Goal: Task Accomplishment & Management: Manage account settings

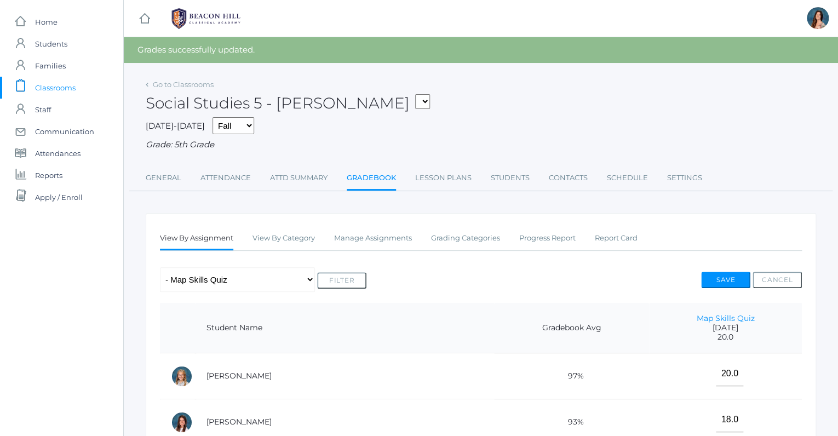
select select "1967"
click option "05LA - Language Arts 5 [PERSON_NAME]" at bounding box center [0, 0] width 0 height 0
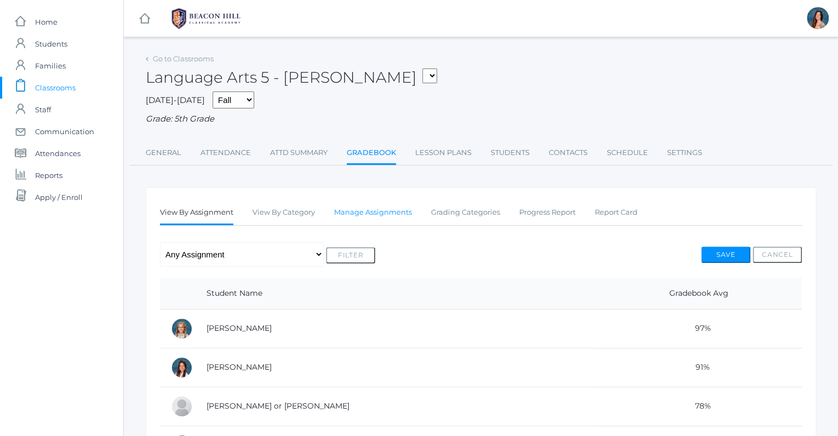
click at [360, 209] on link "Manage Assignments" at bounding box center [373, 213] width 78 height 22
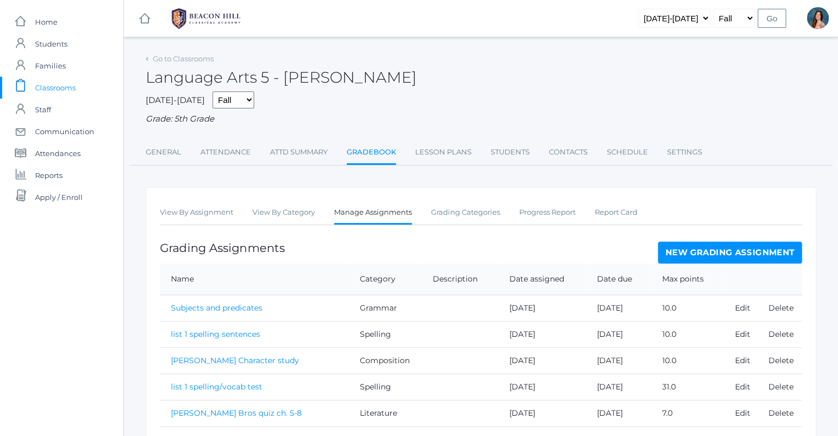
click at [767, 252] on link "New Grading Assignment" at bounding box center [730, 253] width 144 height 22
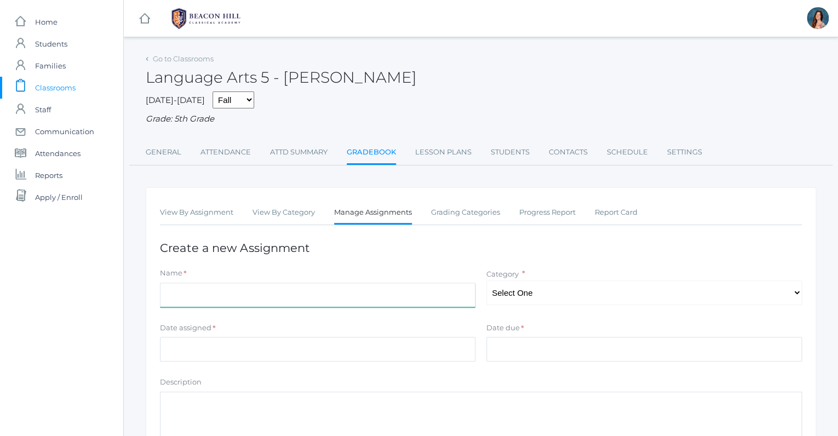
click at [192, 291] on input "Name" at bounding box center [318, 295] width 316 height 25
type input "AN Unusual Circumstance Narrative"
select select "1030"
click option "Composition" at bounding box center [0, 0] width 0 height 0
click at [175, 294] on input "AN Unusual Circumstance Narrative" at bounding box center [318, 295] width 316 height 25
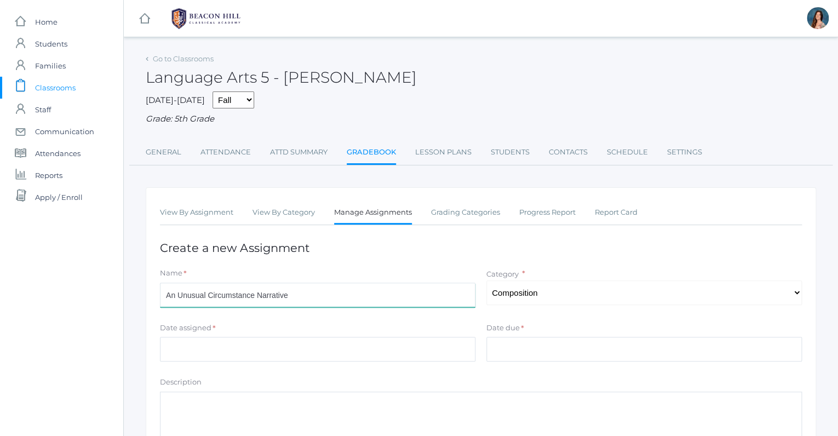
type input "An Unusual Circumstance Narrative"
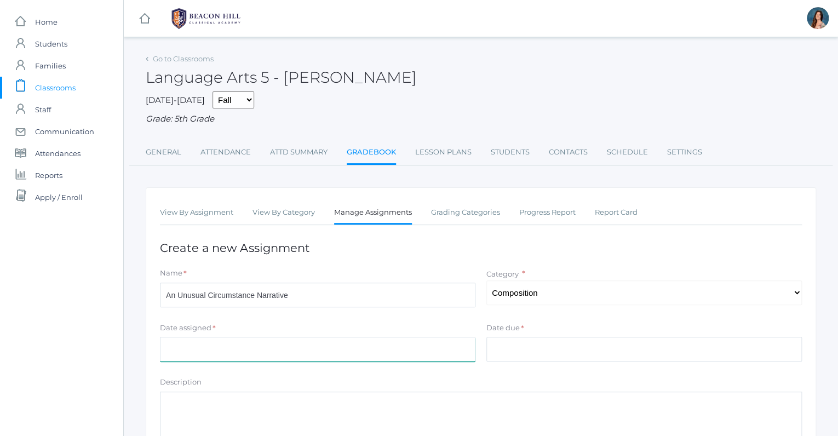
click at [170, 354] on input "Date assigned" at bounding box center [318, 349] width 316 height 25
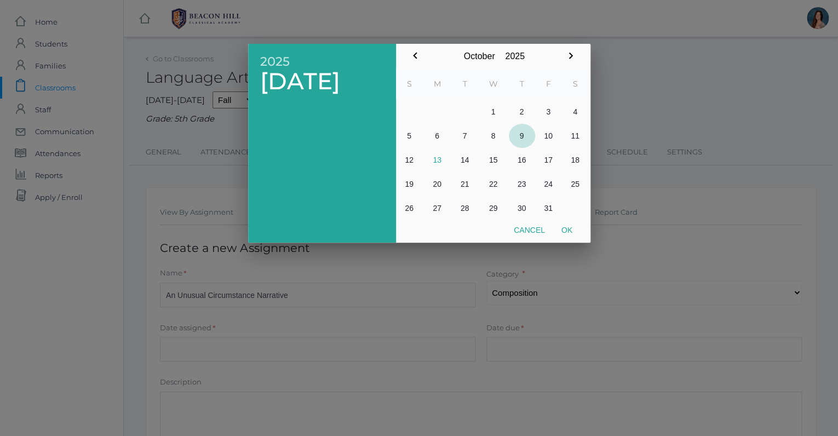
click at [518, 136] on button "9" at bounding box center [522, 136] width 26 height 24
click at [563, 233] on button "Ok" at bounding box center [566, 230] width 27 height 20
type input "[DATE]"
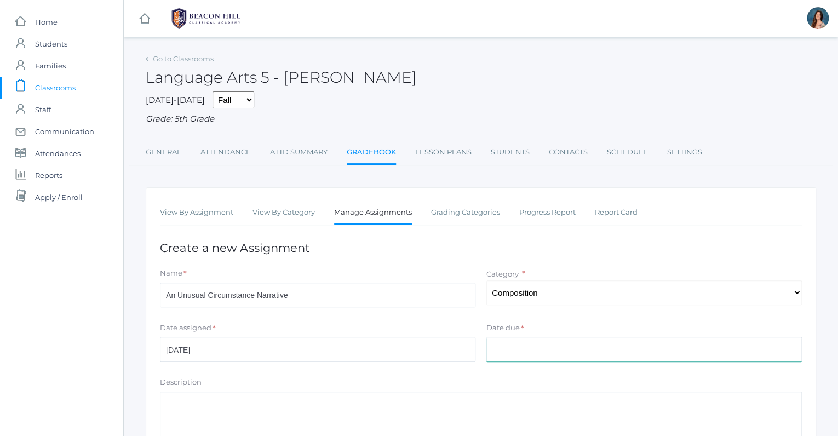
click at [501, 337] on input "Date due" at bounding box center [644, 349] width 316 height 25
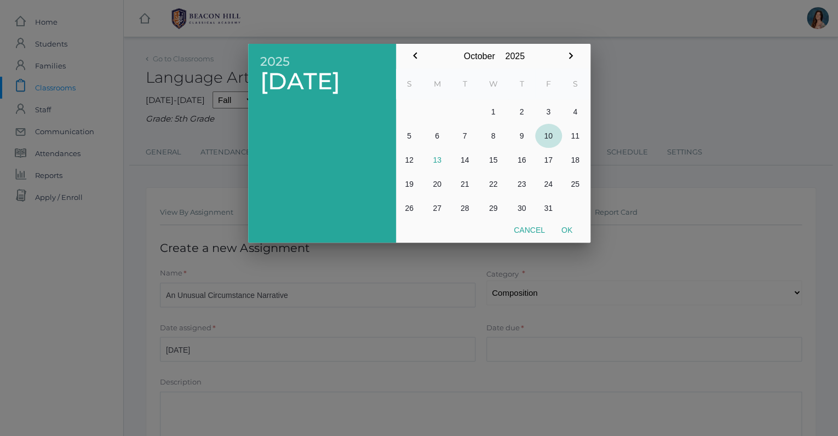
click at [549, 131] on button "10" at bounding box center [548, 136] width 27 height 24
click at [567, 226] on button "Ok" at bounding box center [566, 230] width 27 height 20
type input "[DATE]"
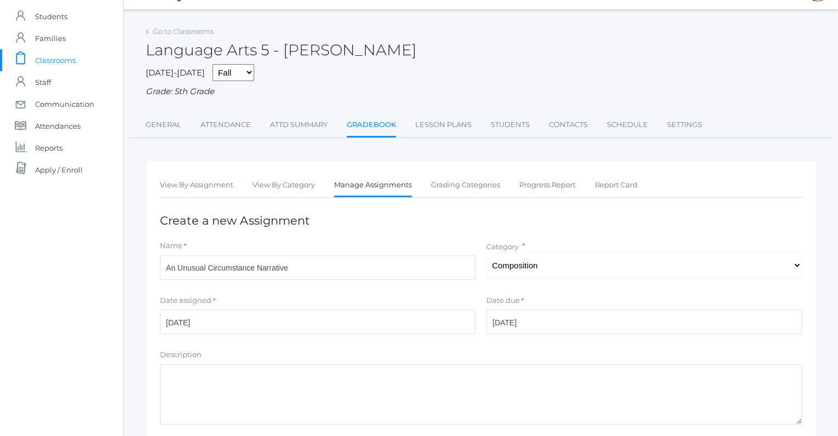
scroll to position [163, 0]
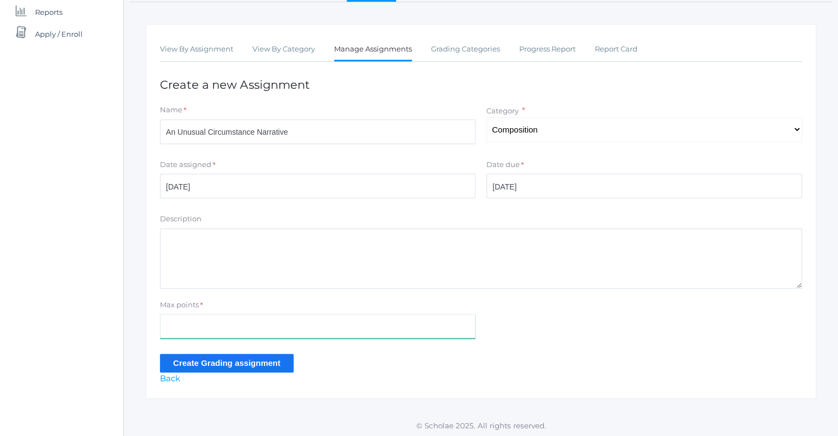
click at [171, 326] on input "Max points" at bounding box center [318, 326] width 316 height 25
type input "25"
click at [203, 365] on input "Create Grading assignment" at bounding box center [227, 363] width 134 height 18
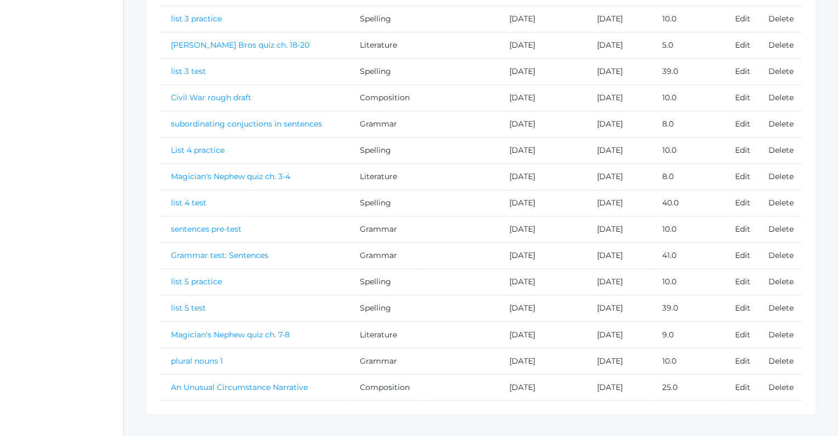
scroll to position [613, 0]
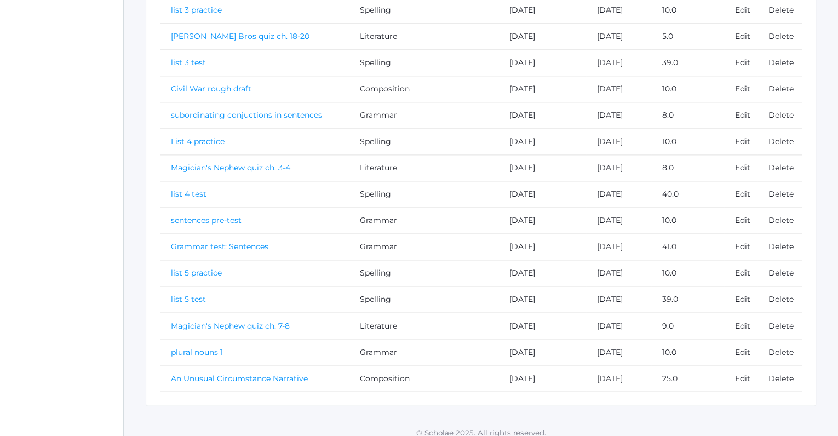
click at [214, 373] on link "An Unusual Circumstance Narrative" at bounding box center [239, 378] width 137 height 10
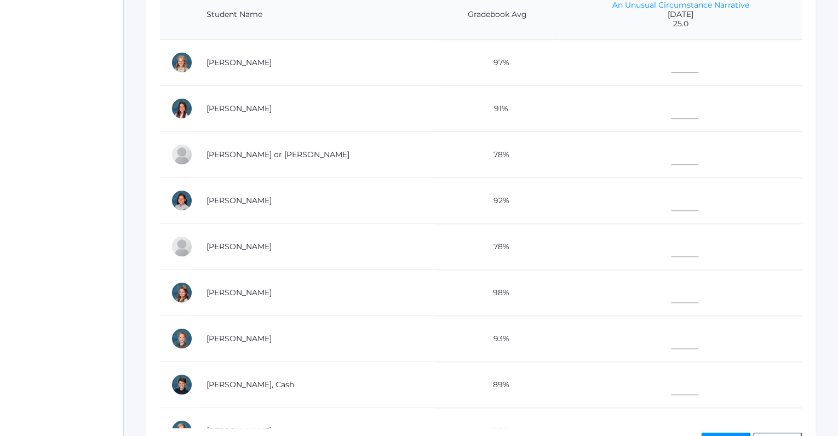
scroll to position [282, 0]
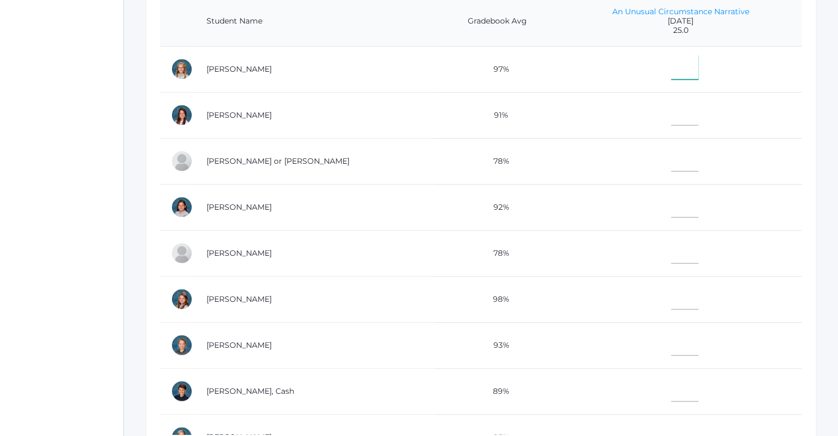
click at [671, 71] on input"] "text" at bounding box center [684, 67] width 27 height 25
type input"] "25"
click at [677, 112] on td at bounding box center [680, 115] width 243 height 46
click at [646, 112] on td at bounding box center [680, 115] width 243 height 46
click at [671, 119] on input"] "text" at bounding box center [684, 113] width 27 height 25
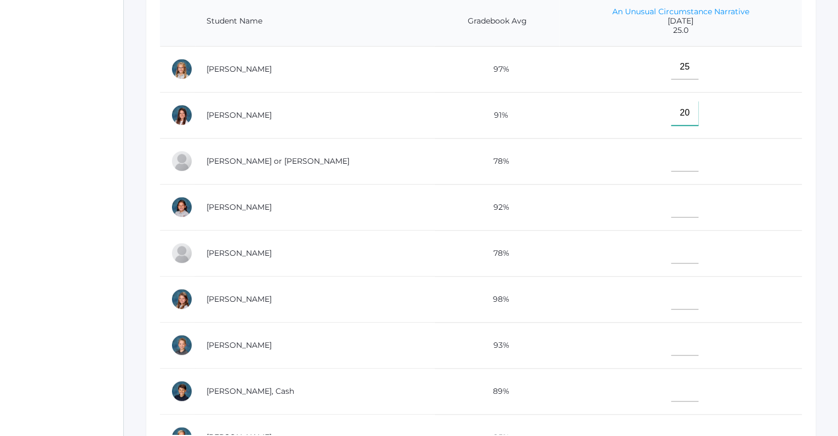
type input"] "20"
click at [671, 391] on input"] "text" at bounding box center [684, 389] width 27 height 25
type input"] "21"
click at [671, 205] on input"] "text" at bounding box center [684, 205] width 27 height 25
type input"] "20"
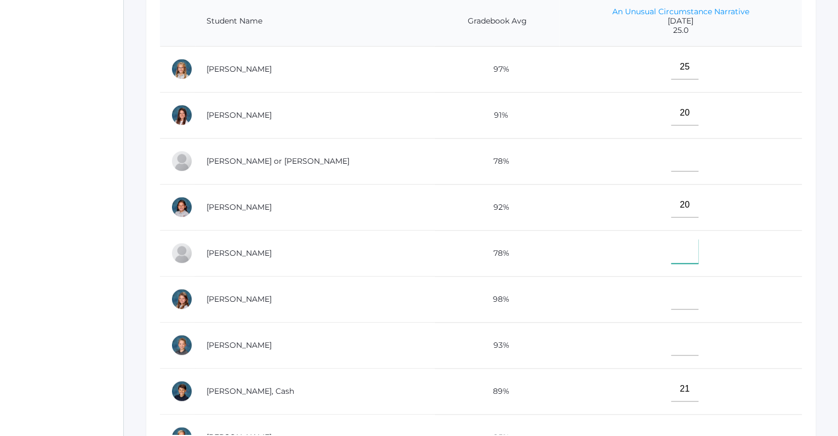
click at [671, 253] on input"] "text" at bounding box center [684, 251] width 27 height 25
type input"] "18"
click at [671, 302] on input"] "text" at bounding box center [684, 297] width 27 height 25
type input"] "23"
click at [671, 337] on input"] "text" at bounding box center [684, 343] width 27 height 25
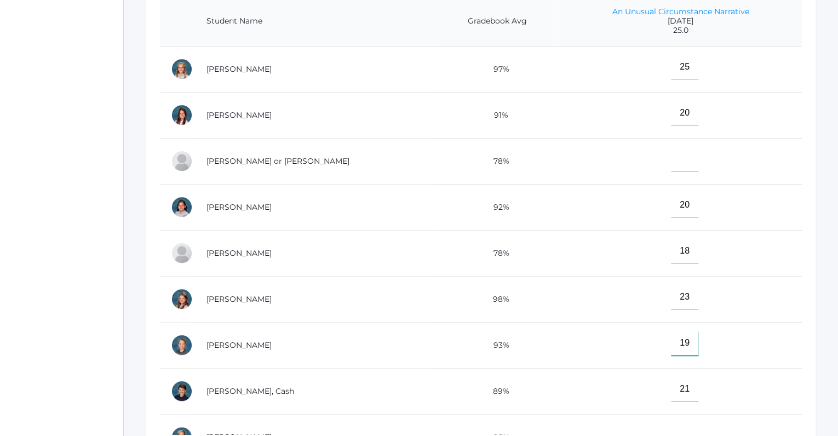
type input"] "19"
click at [671, 163] on input"] "text" at bounding box center [684, 159] width 27 height 25
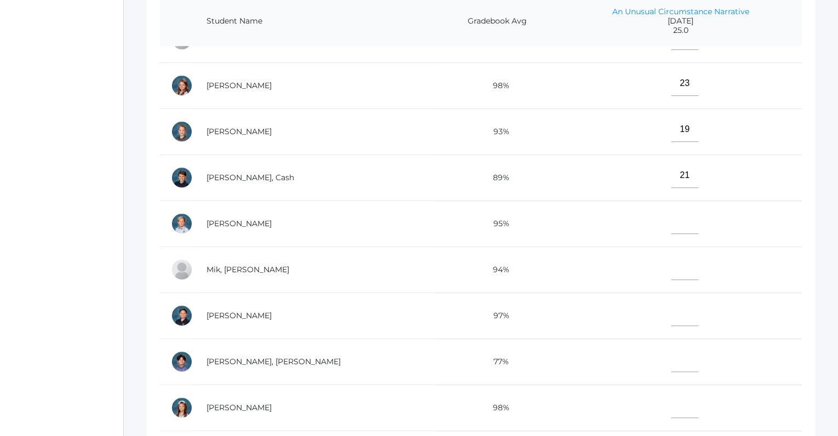
scroll to position [215, 0]
type input"] "19"
click at [671, 218] on input"] "text" at bounding box center [684, 220] width 27 height 25
type input"] "23"
click at [671, 268] on input"] "text" at bounding box center [684, 266] width 27 height 25
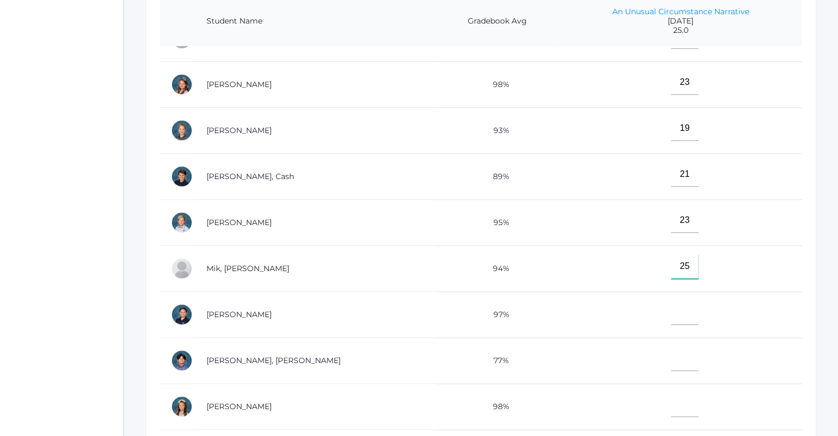
type input"] "25"
click at [671, 313] on input"] "text" at bounding box center [684, 312] width 27 height 25
type input"] "25"
click at [671, 354] on input"] "text" at bounding box center [684, 358] width 27 height 25
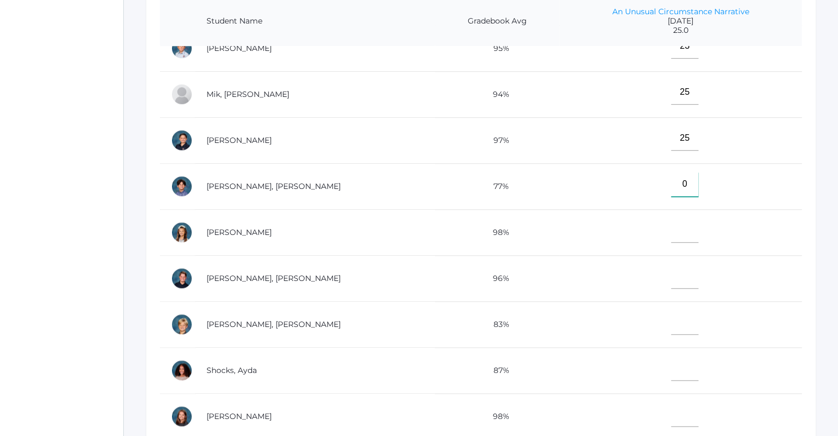
scroll to position [450, 0]
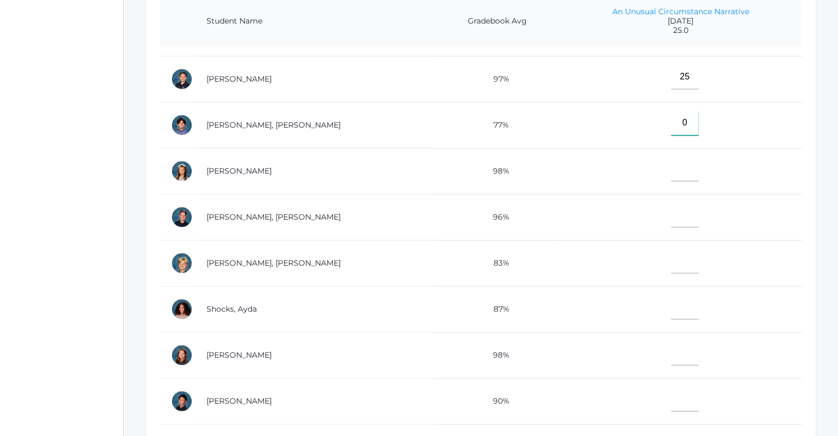
type input"] "0"
click at [671, 172] on input"] "text" at bounding box center [684, 169] width 27 height 25
type input"] "23"
click at [671, 210] on input"] "text" at bounding box center [684, 215] width 27 height 25
type input"] "24"
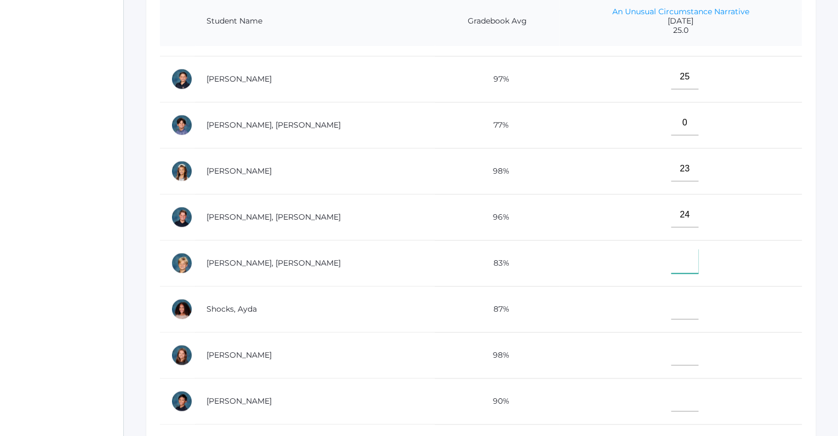
click at [671, 257] on input"] "text" at bounding box center [684, 261] width 27 height 25
type input"] "21"
click at [671, 308] on input"] "text" at bounding box center [684, 307] width 27 height 25
type input"] "23"
click at [671, 345] on input"] "text" at bounding box center [684, 353] width 27 height 25
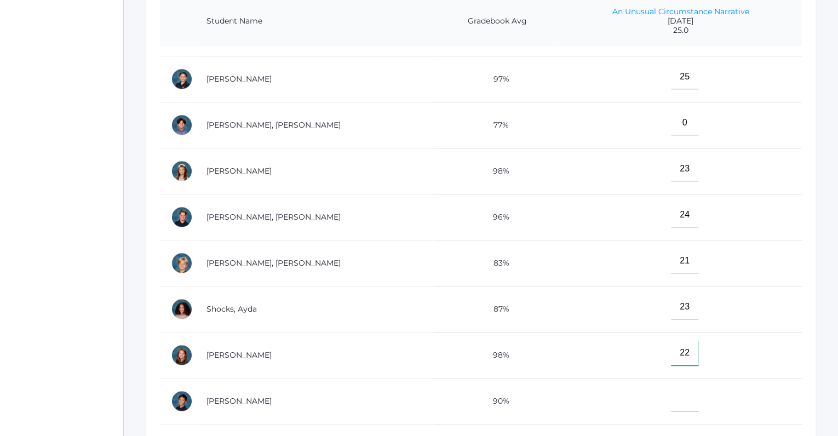
type input"] "22"
click at [671, 391] on input"] "text" at bounding box center [684, 399] width 27 height 25
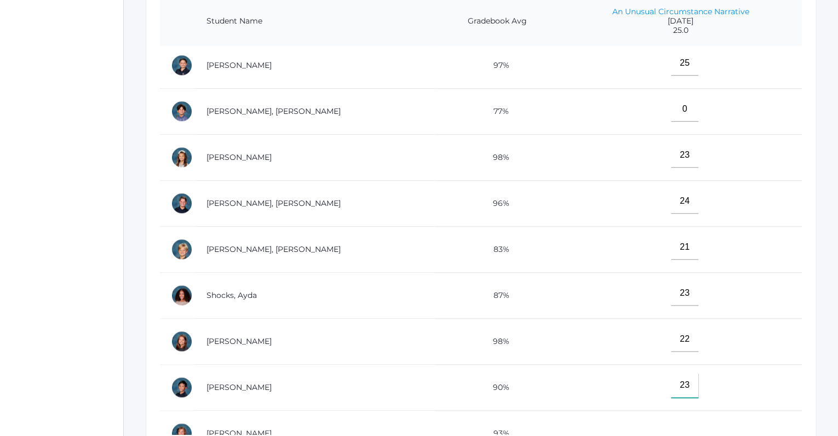
scroll to position [527, 0]
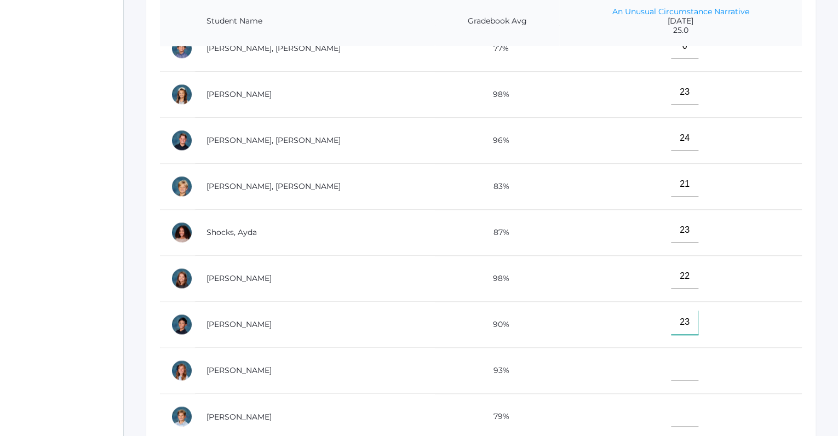
type input"] "23"
click at [671, 363] on input"] "text" at bounding box center [684, 368] width 27 height 25
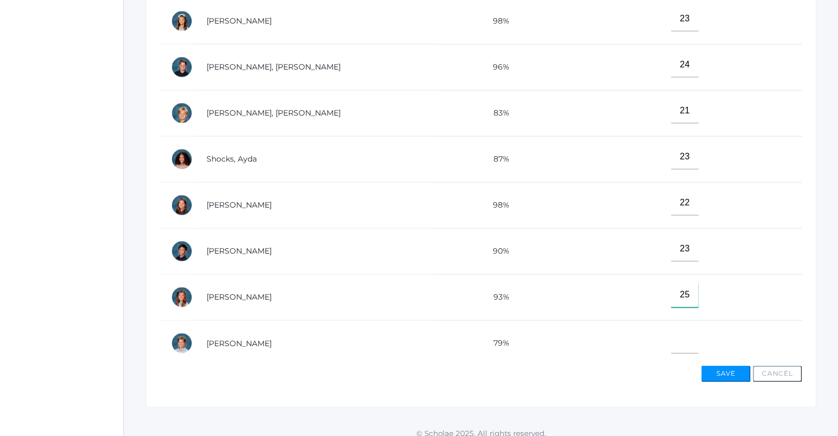
scroll to position [363, 0]
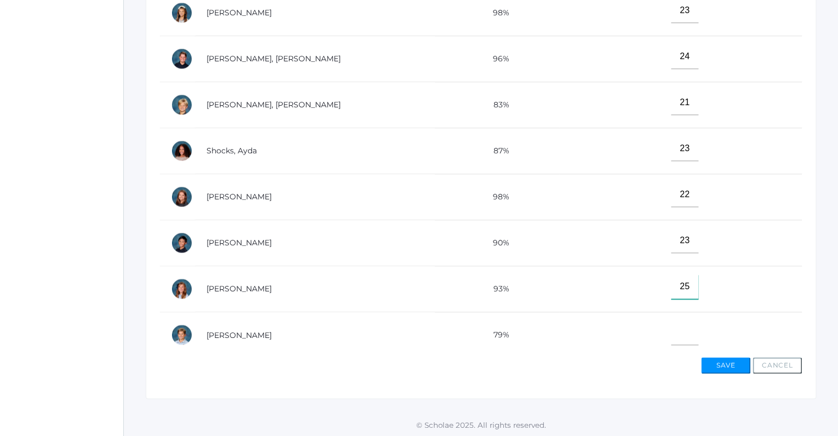
type input"] "25"
click at [671, 330] on input"] "text" at bounding box center [684, 332] width 27 height 25
type input"] "20"
click at [718, 359] on button "Save" at bounding box center [725, 365] width 49 height 16
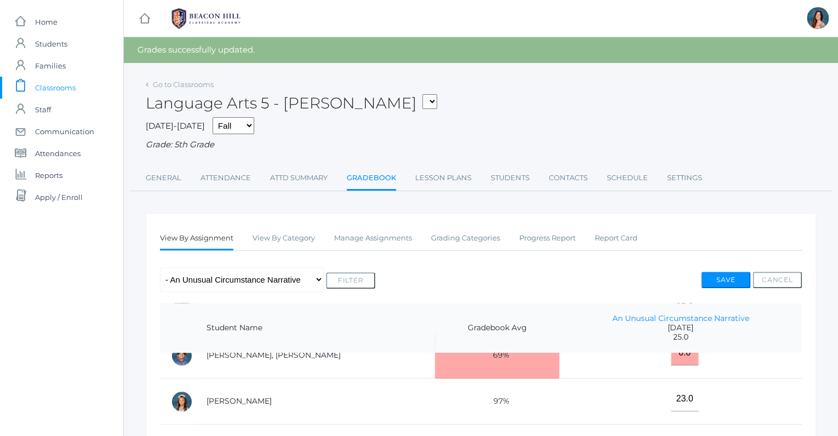
click at [422, 94] on select "05ART - Art 5 [PERSON_NAME] 05CITIZEN - Citizenship and Stewardship 5 [PERSON_N…" at bounding box center [429, 101] width 15 height 15
click at [433, 177] on link "Lesson Plans" at bounding box center [443, 178] width 56 height 22
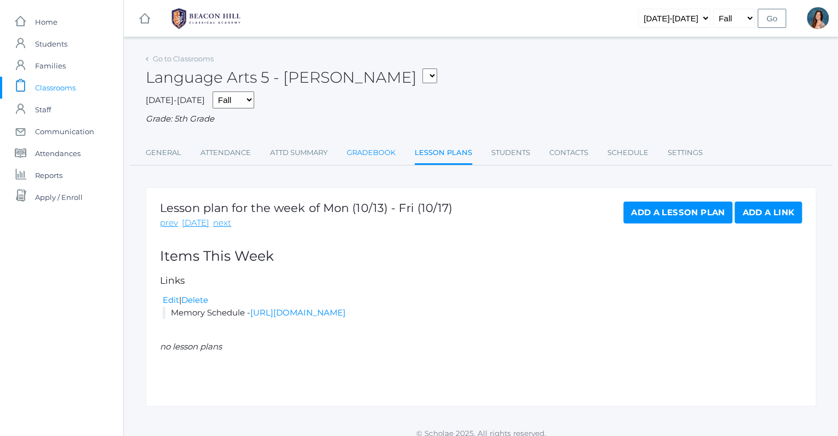
click at [386, 146] on link "Gradebook" at bounding box center [371, 153] width 49 height 22
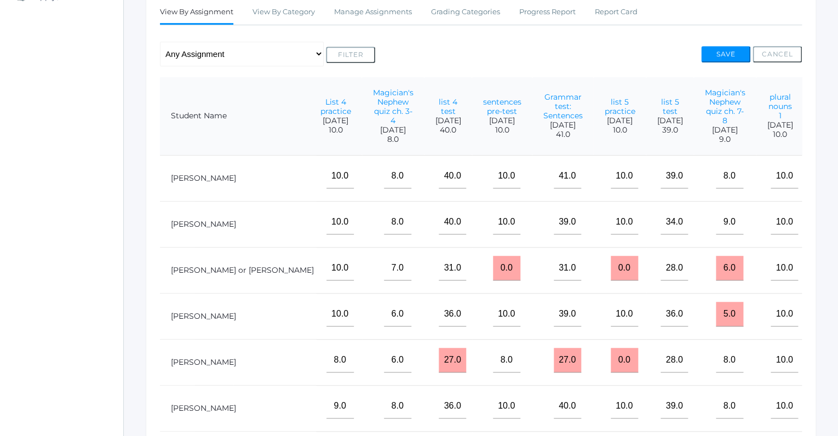
scroll to position [181, 0]
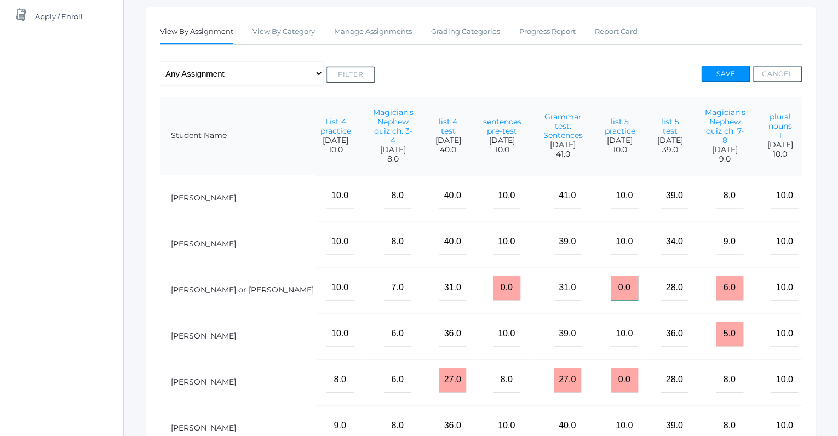
drag, startPoint x: 594, startPoint y: 288, endPoint x: 577, endPoint y: 287, distance: 16.5
click at [611, 287] on input "0.0" at bounding box center [624, 288] width 27 height 25
type input "10"
click at [723, 73] on button "Save" at bounding box center [725, 74] width 49 height 16
